Goal: Task Accomplishment & Management: Complete application form

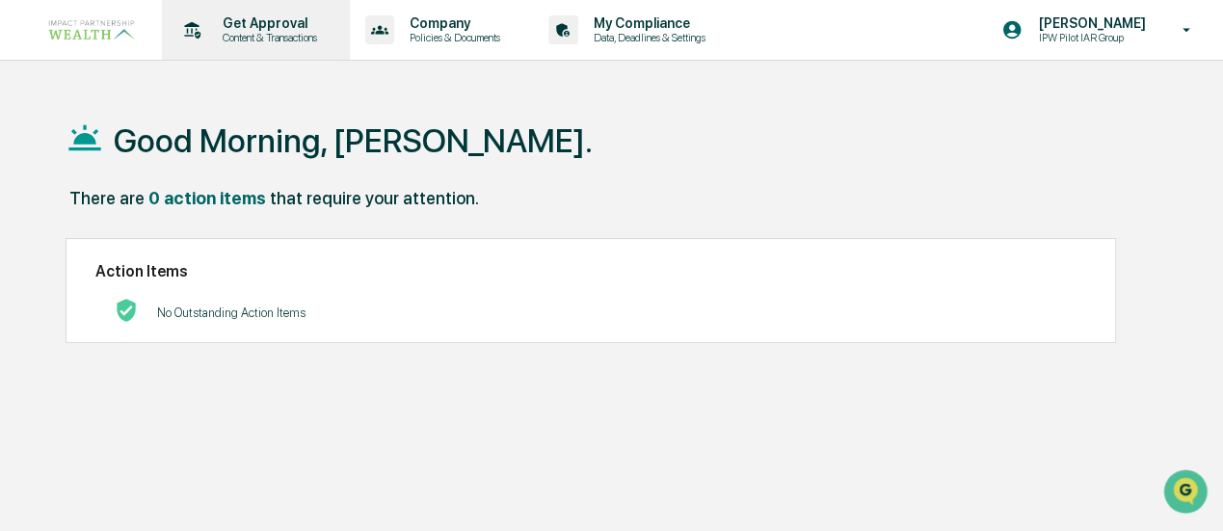
click at [268, 26] on p "Get Approval" at bounding box center [266, 22] width 119 height 15
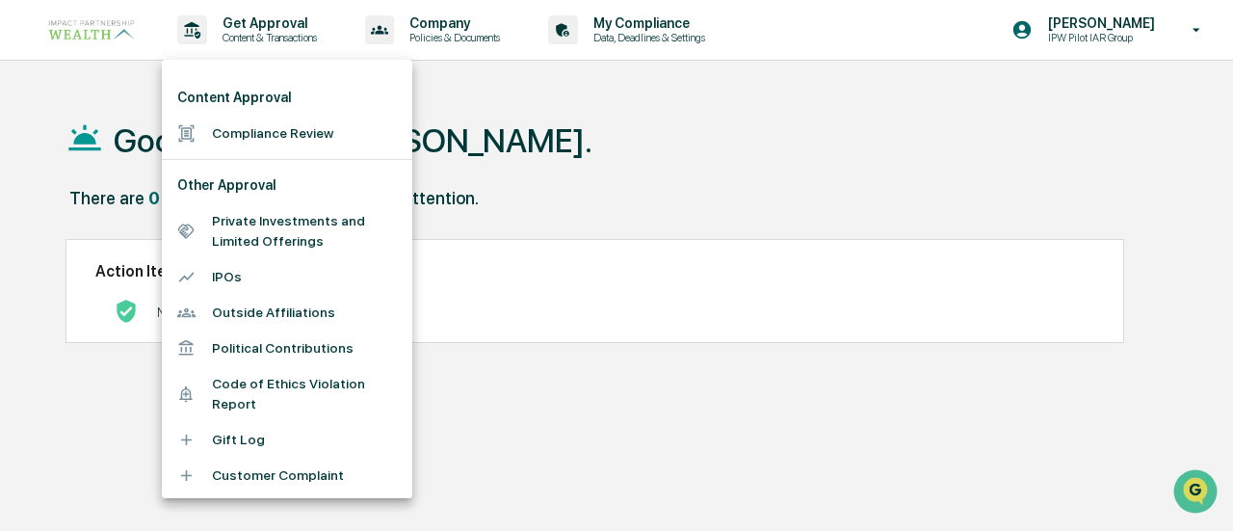
click at [244, 129] on li "Compliance Review" at bounding box center [287, 134] width 251 height 36
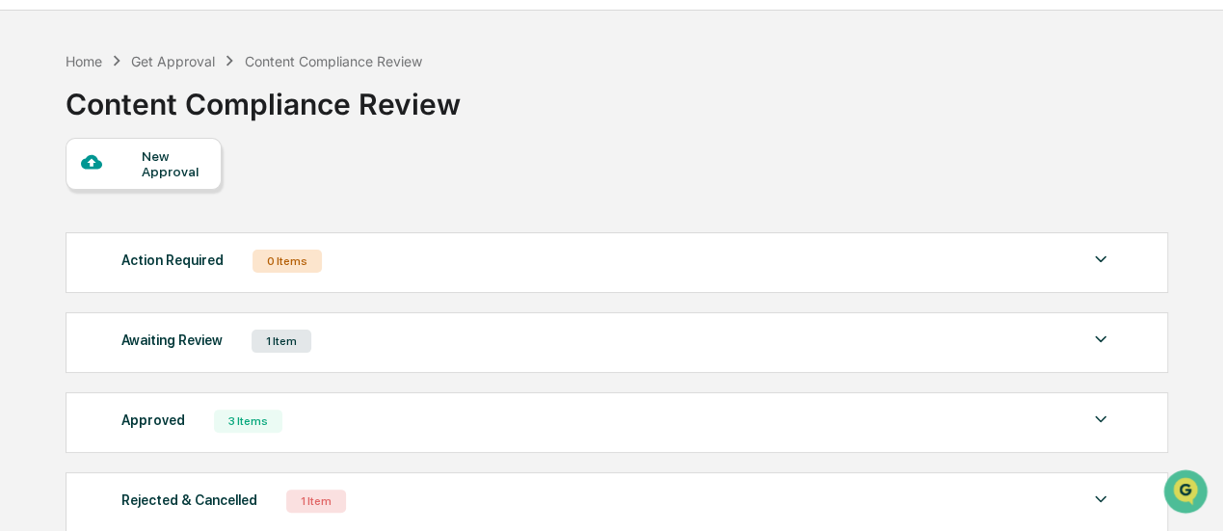
scroll to position [96, 0]
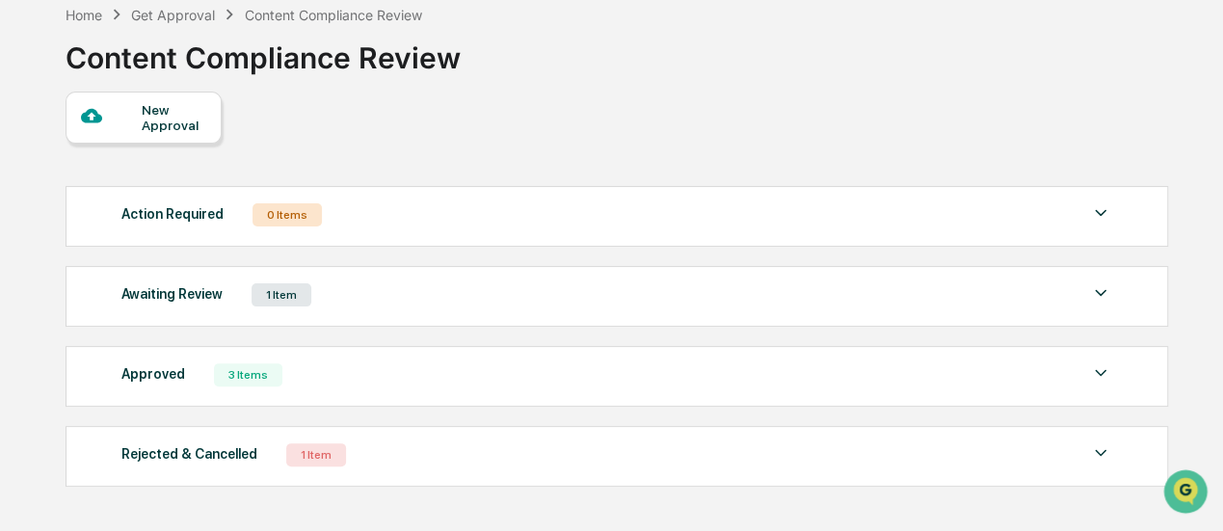
click at [141, 140] on div "New Approval" at bounding box center [144, 118] width 156 height 52
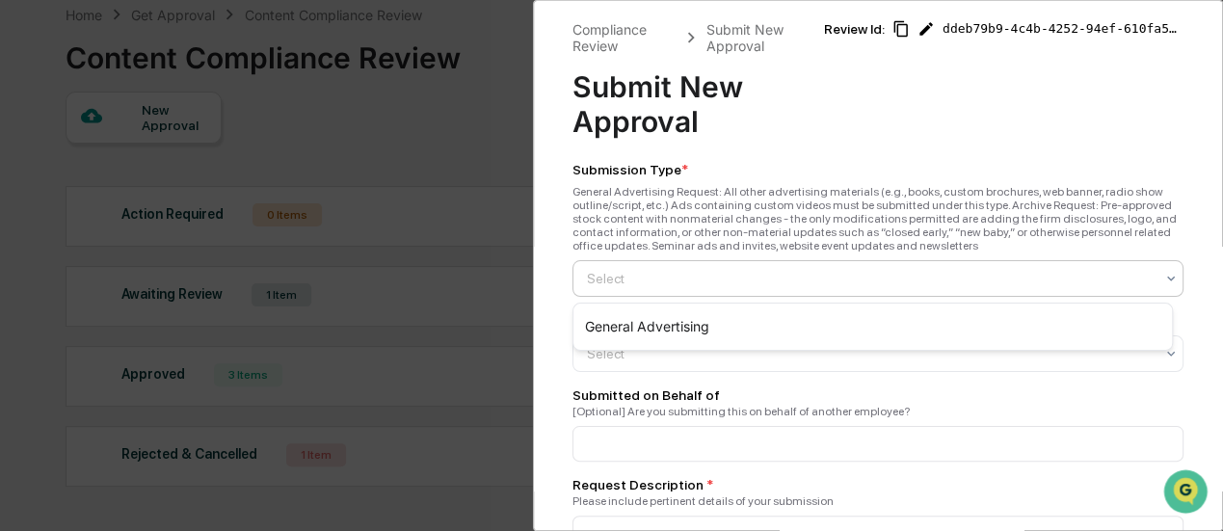
click at [772, 277] on div at bounding box center [870, 278] width 567 height 19
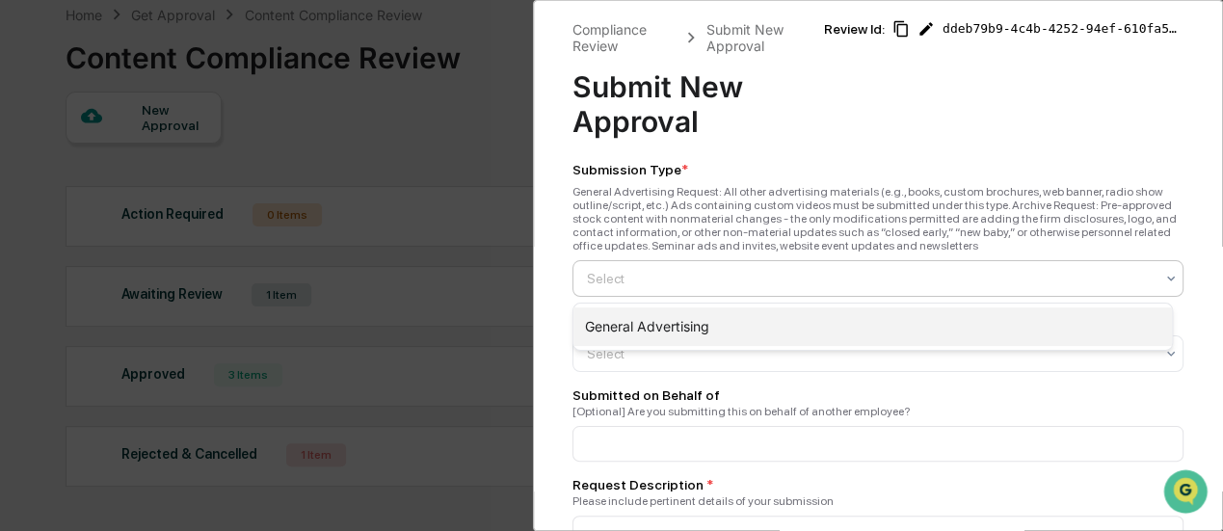
click at [717, 329] on div "General Advertising" at bounding box center [872, 326] width 598 height 39
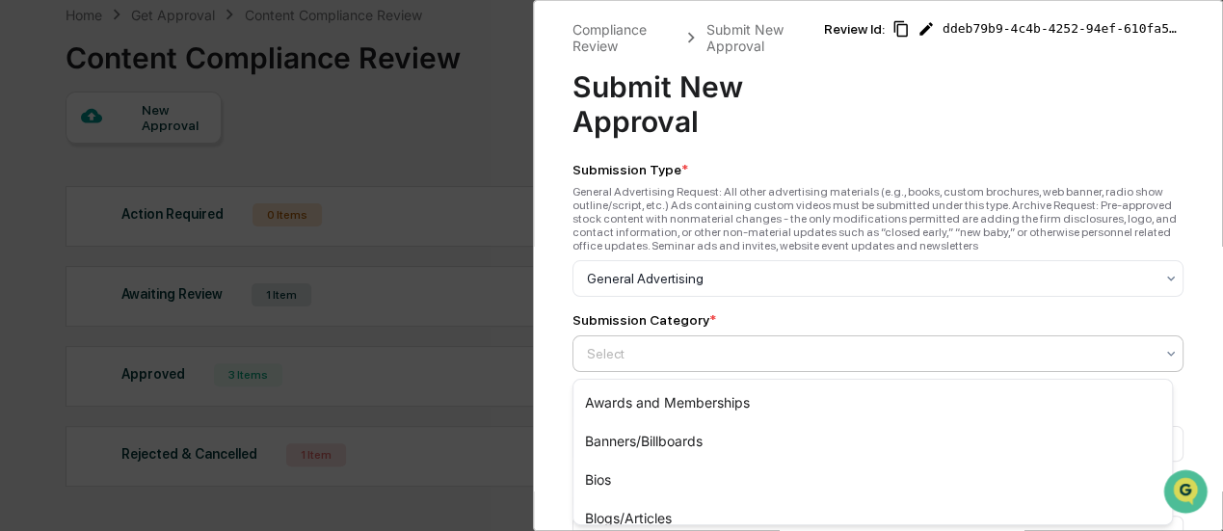
click at [767, 359] on div at bounding box center [870, 353] width 567 height 19
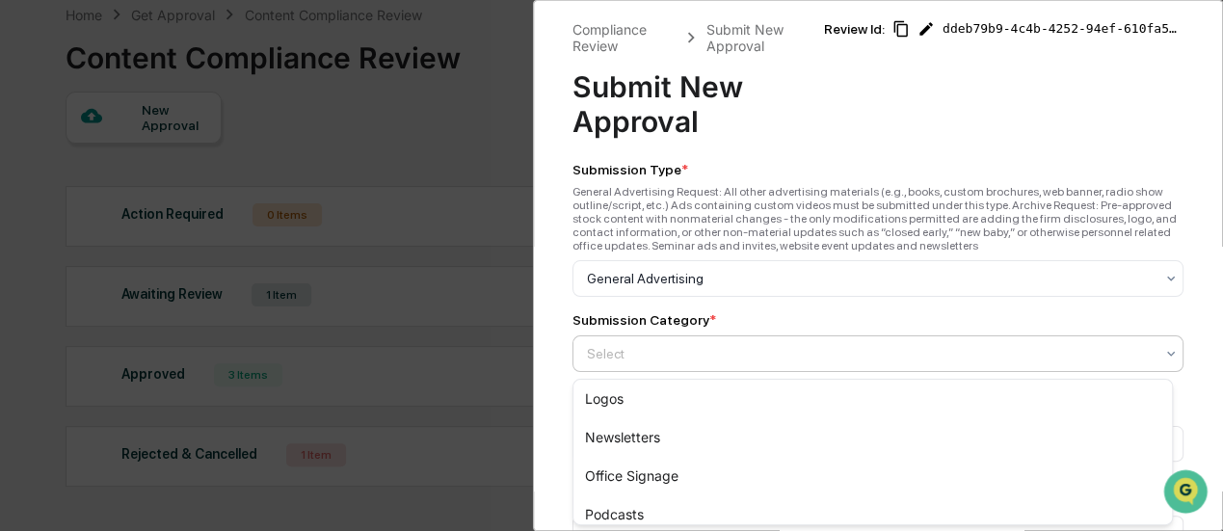
scroll to position [385, 0]
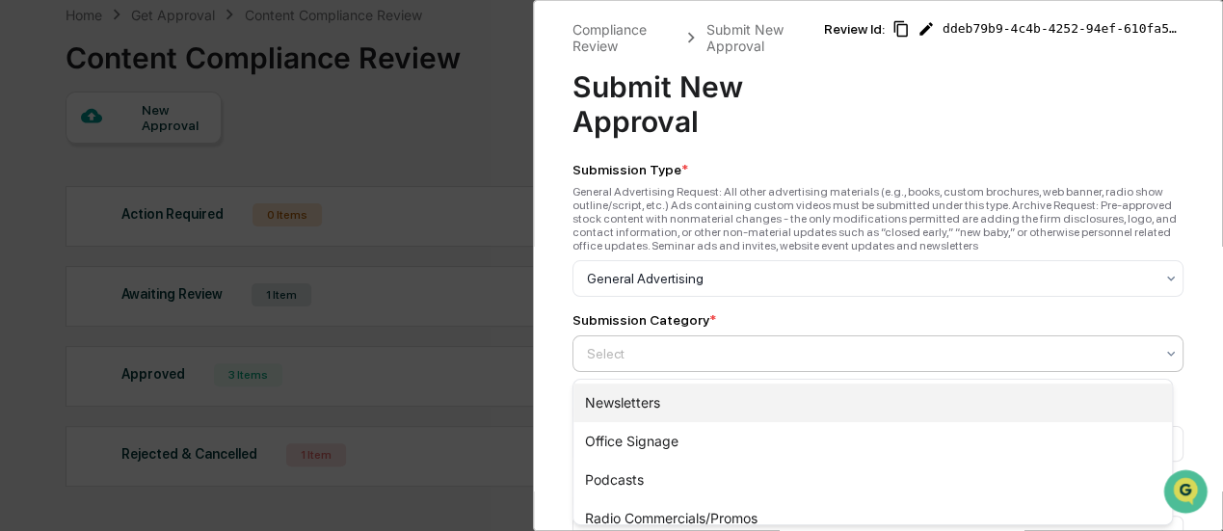
click at [646, 398] on div "Newsletters" at bounding box center [872, 402] width 598 height 39
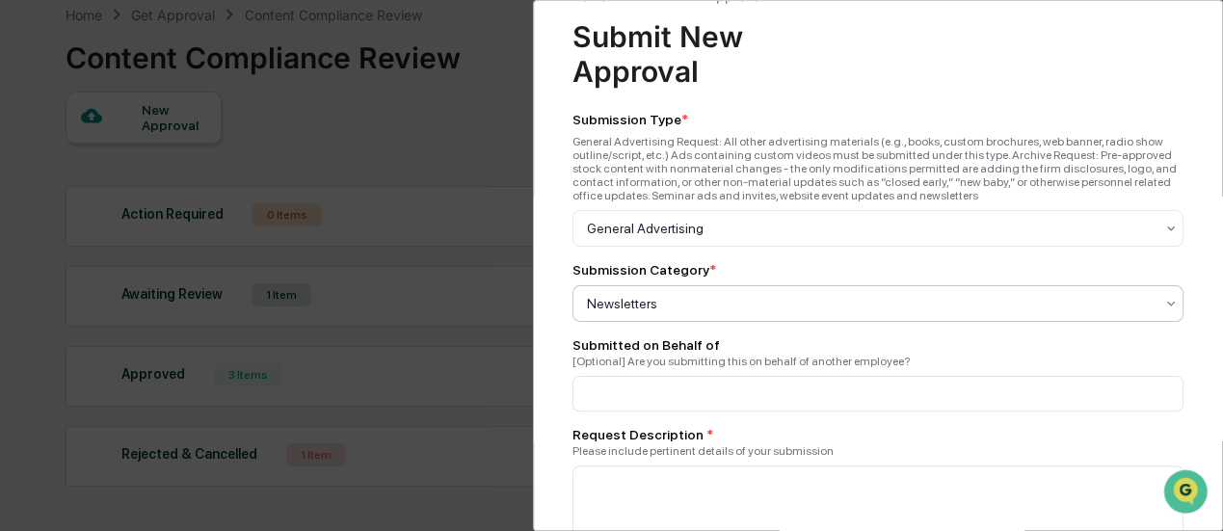
scroll to position [96, 0]
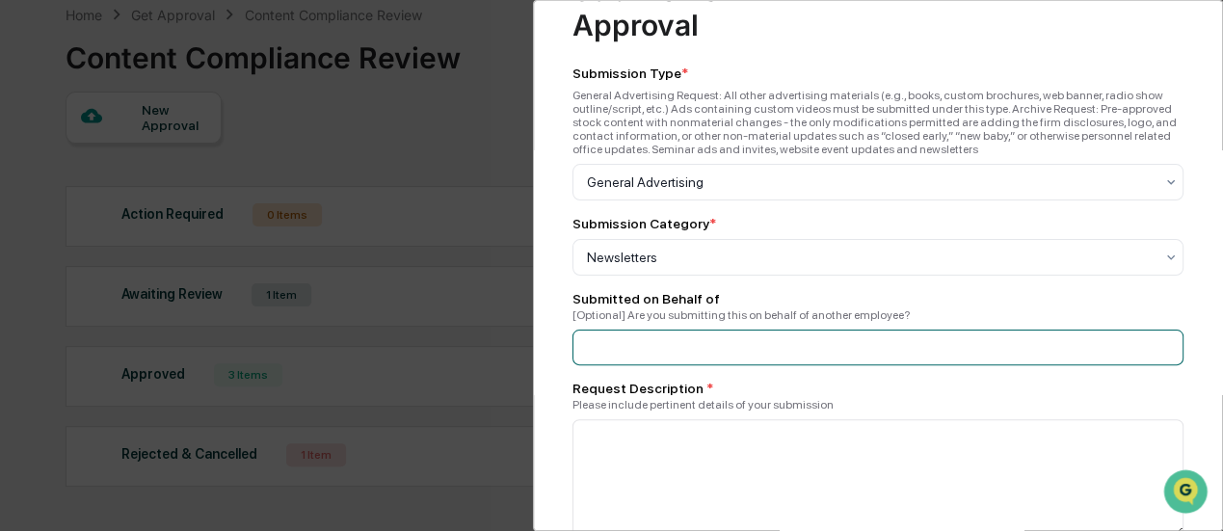
click at [800, 352] on input at bounding box center [878, 348] width 612 height 36
type input "**********"
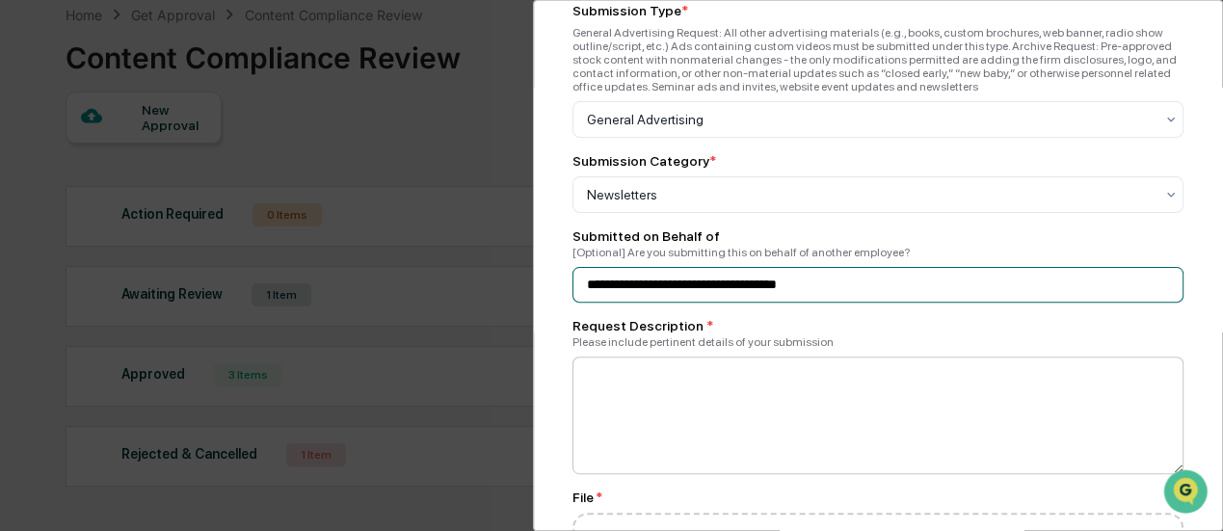
scroll to position [193, 0]
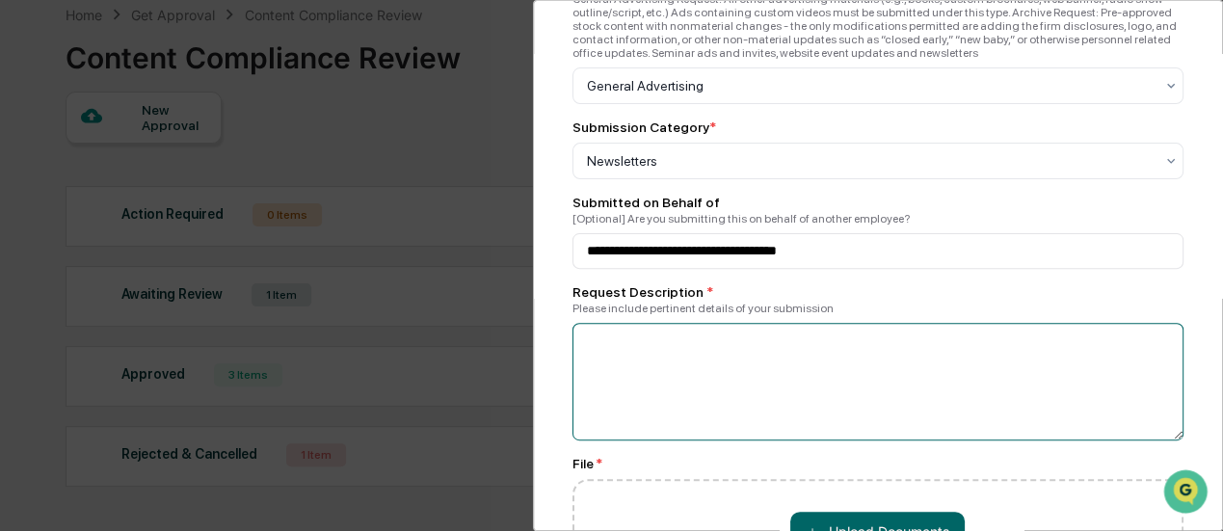
click at [794, 343] on textarea at bounding box center [878, 382] width 612 height 118
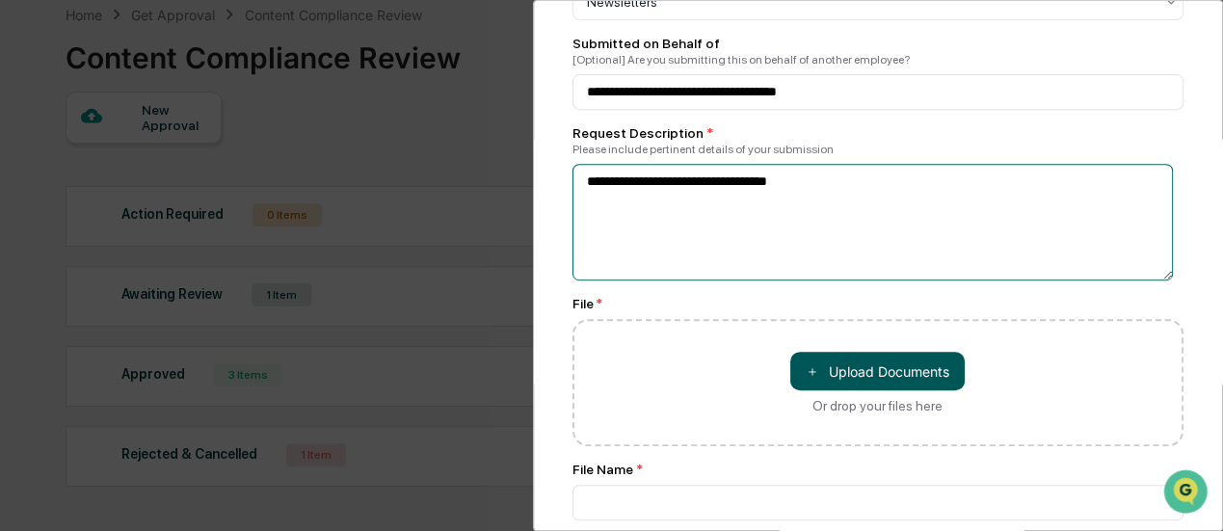
scroll to position [385, 0]
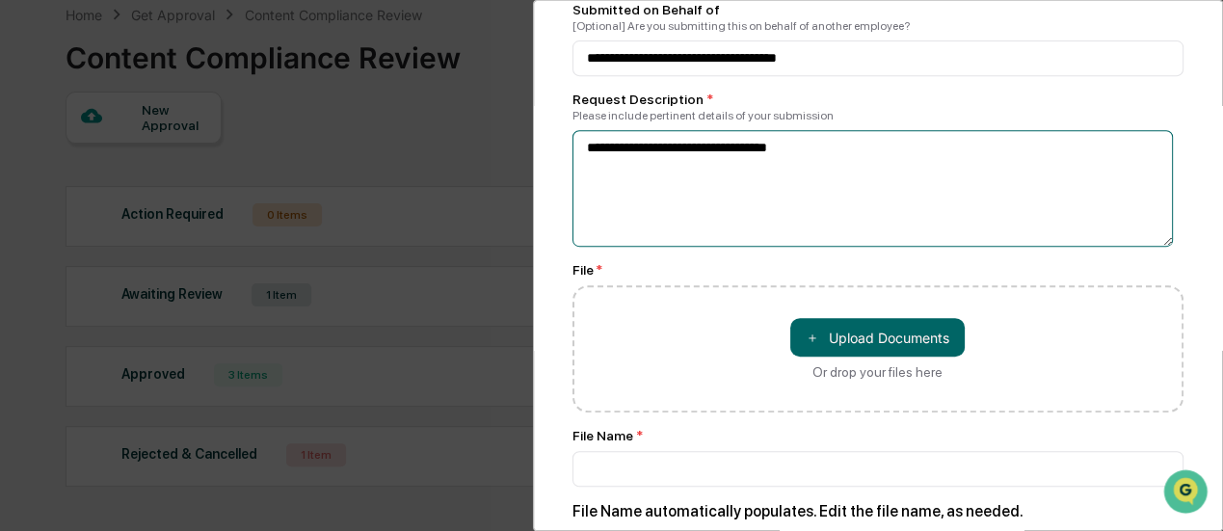
type textarea "**********"
type input "**********"
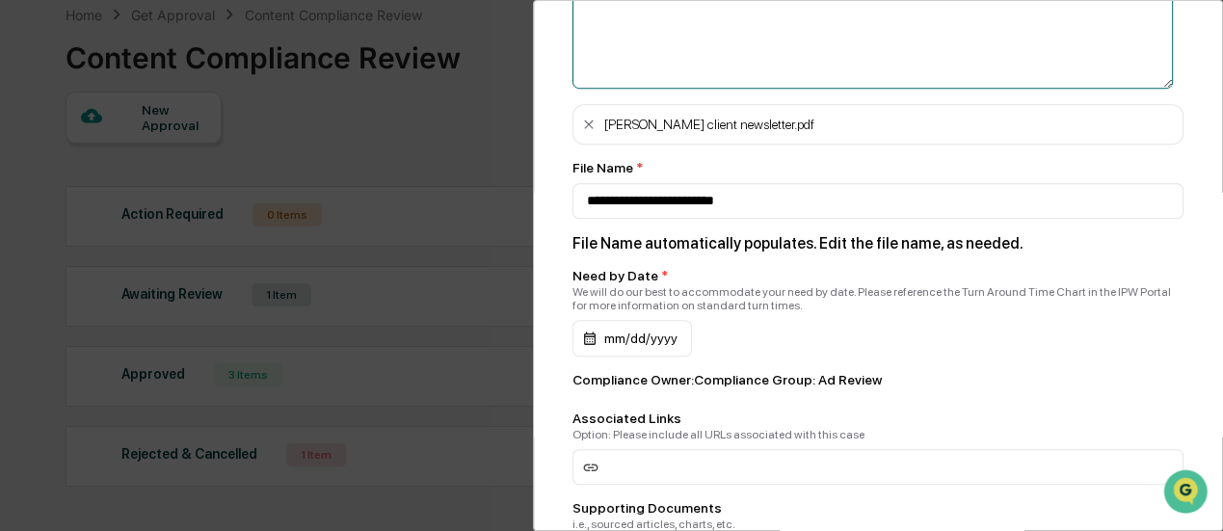
scroll to position [578, 0]
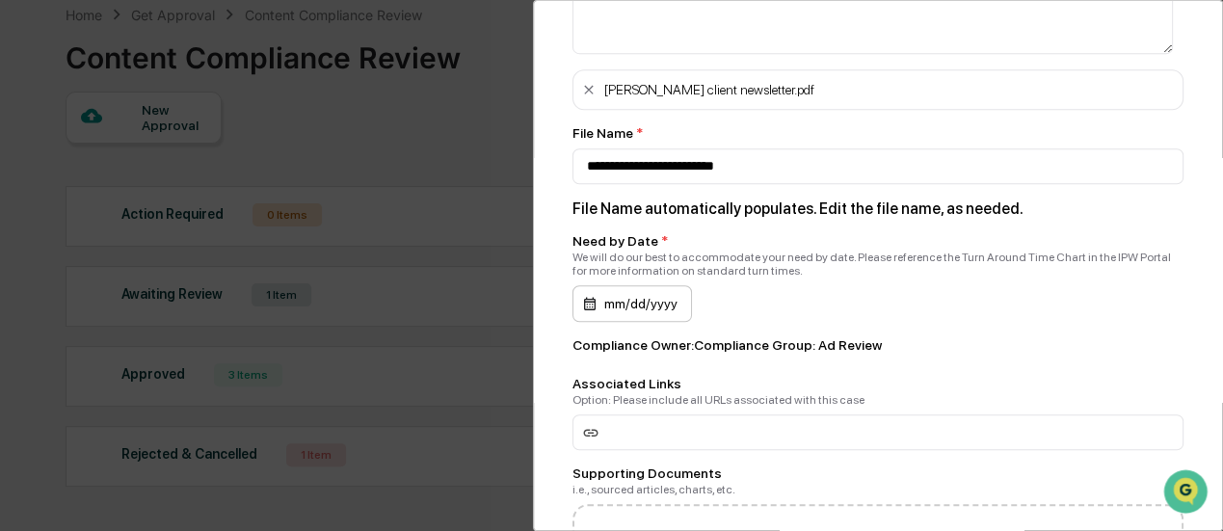
click at [623, 305] on div "mm/dd/yyyy" at bounding box center [631, 303] width 119 height 37
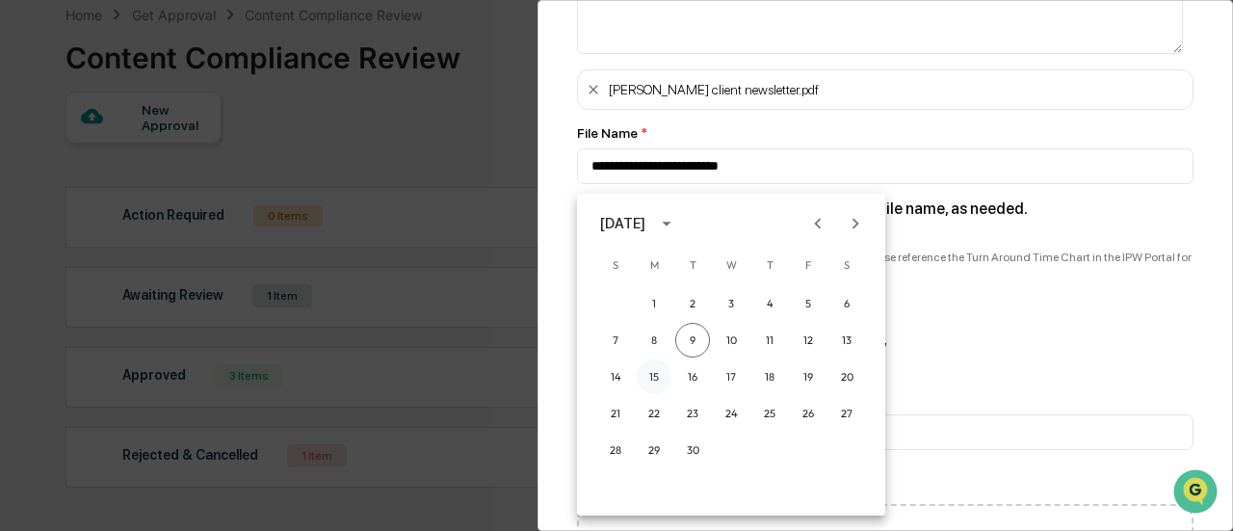
click at [646, 372] on button "15" at bounding box center [654, 376] width 35 height 35
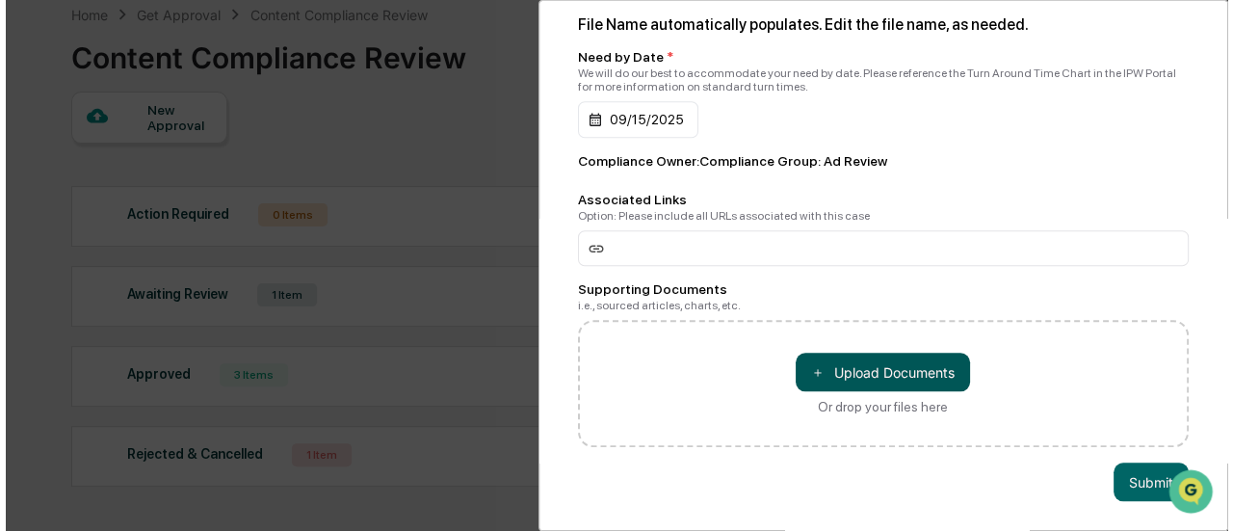
scroll to position [780, 0]
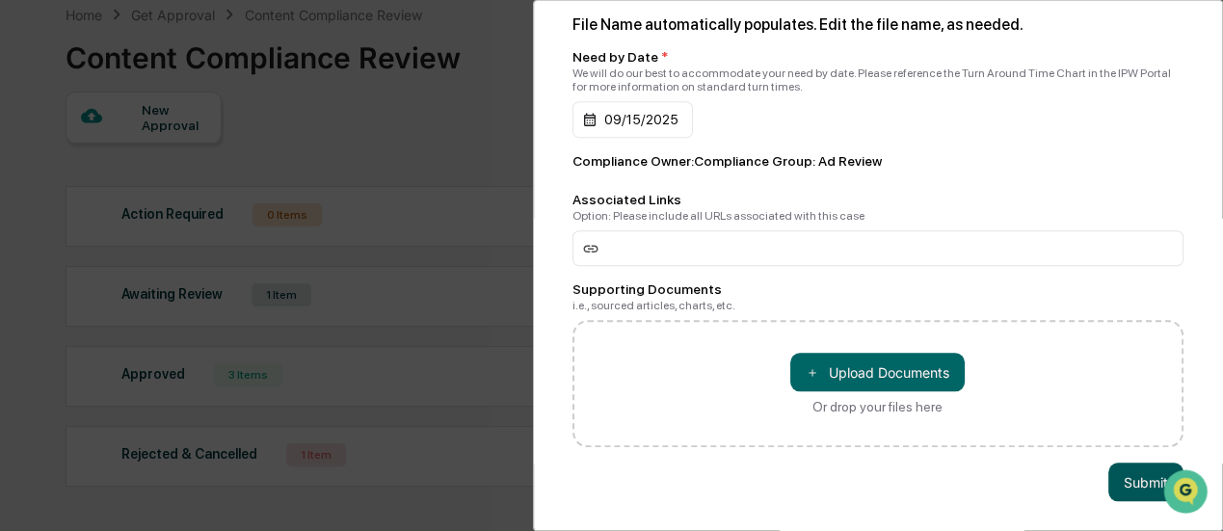
click at [1111, 469] on button "Submit" at bounding box center [1145, 481] width 75 height 39
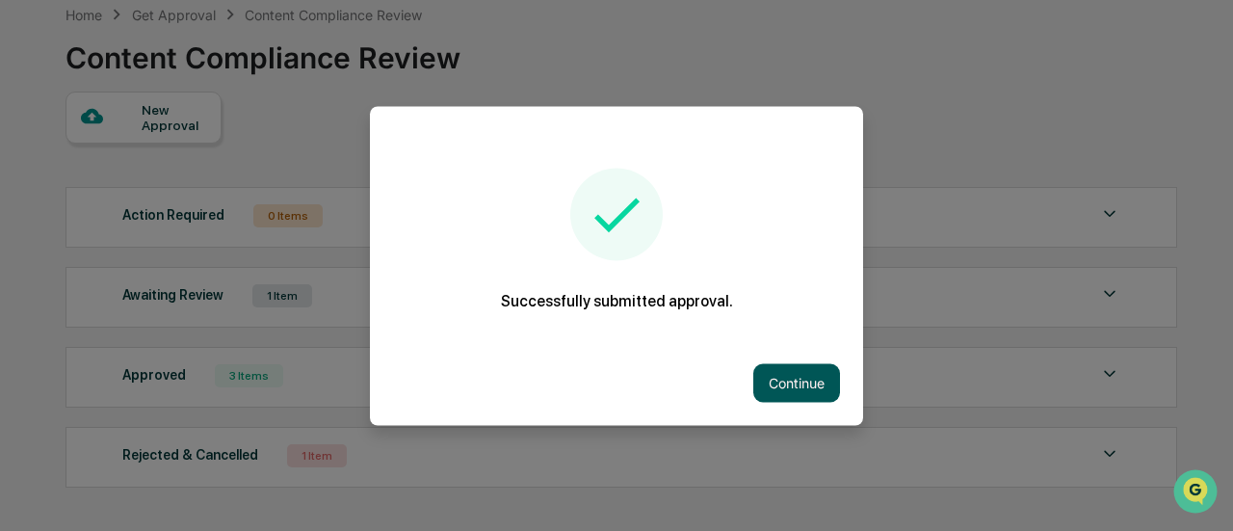
click at [805, 384] on button "Continue" at bounding box center [796, 382] width 87 height 39
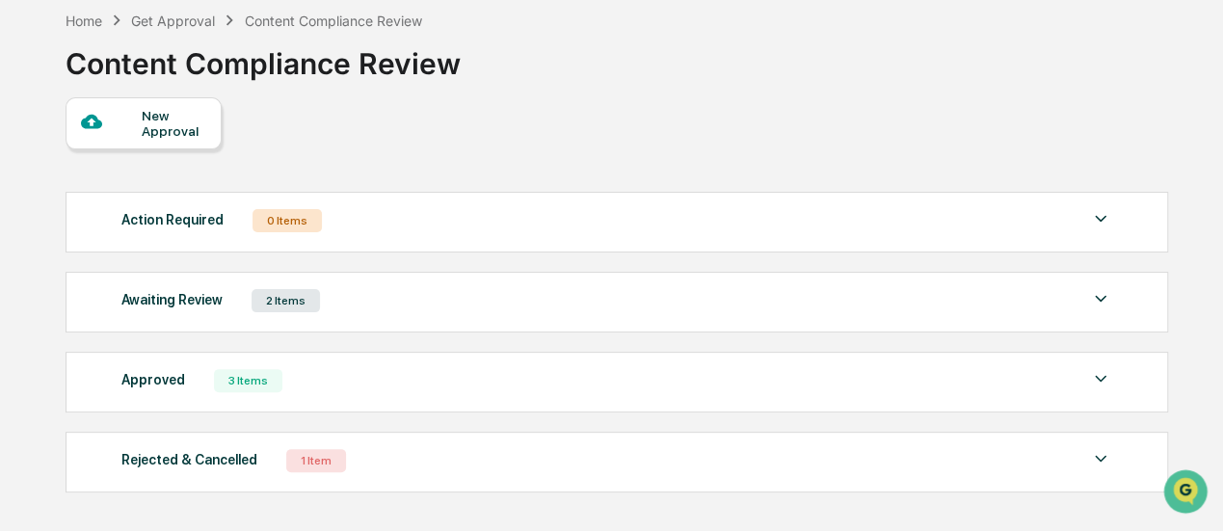
scroll to position [96, 0]
